Goal: Navigation & Orientation: Find specific page/section

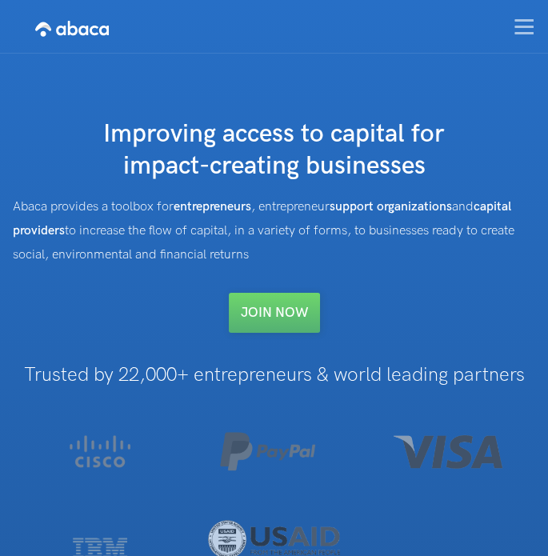
click at [518, 28] on img "menu" at bounding box center [523, 26] width 19 height 15
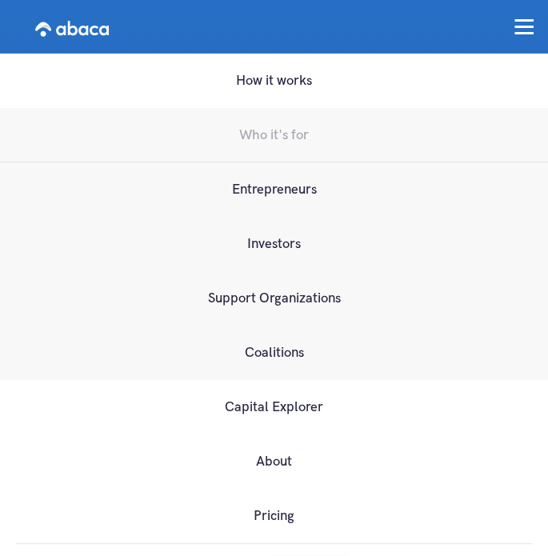
click at [290, 188] on link "Entrepreneurs" at bounding box center [274, 189] width 548 height 54
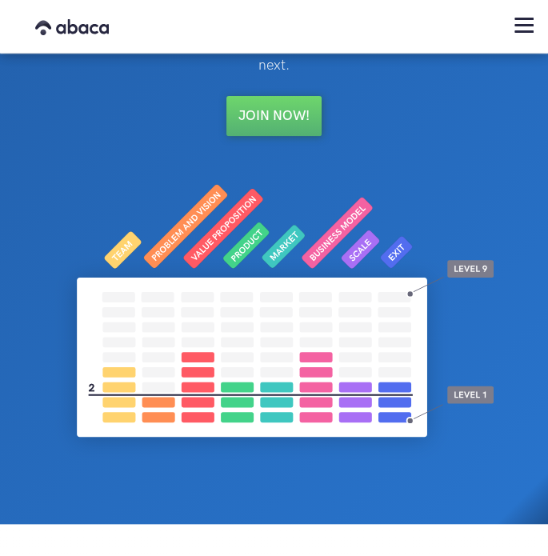
scroll to position [258, 0]
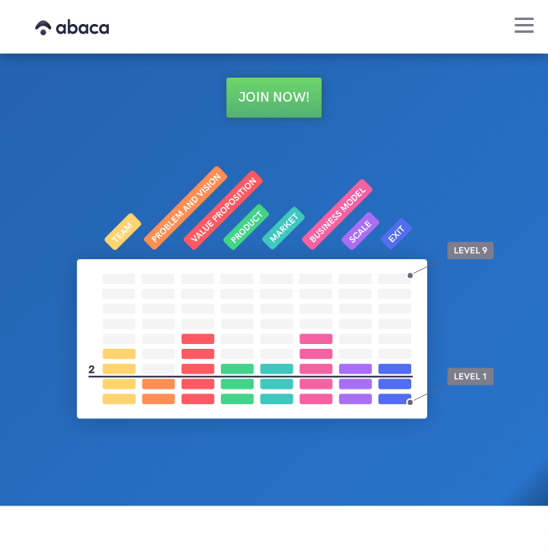
click at [528, 33] on div "menu" at bounding box center [524, 25] width 48 height 46
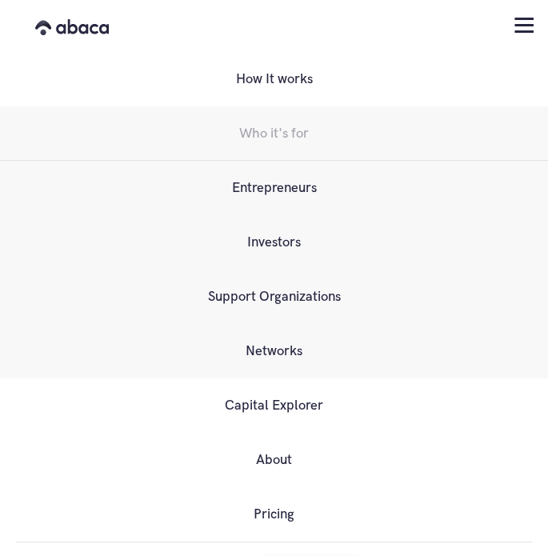
scroll to position [1009, 0]
click at [241, 297] on link "Support Organizations" at bounding box center [274, 297] width 548 height 54
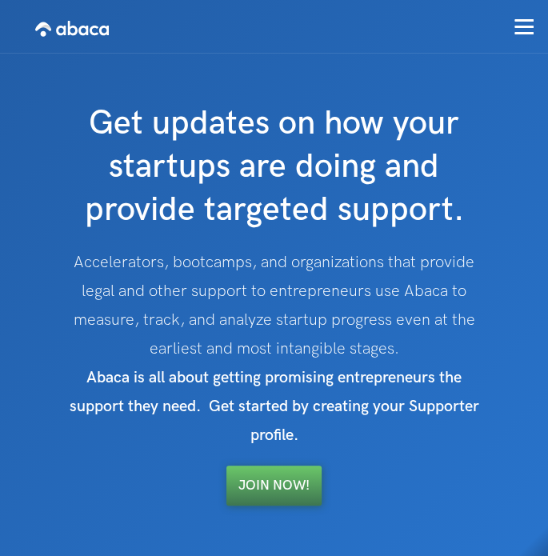
click at [266, 493] on link "Join Now!" at bounding box center [273, 485] width 95 height 40
